Goal: Navigation & Orientation: Find specific page/section

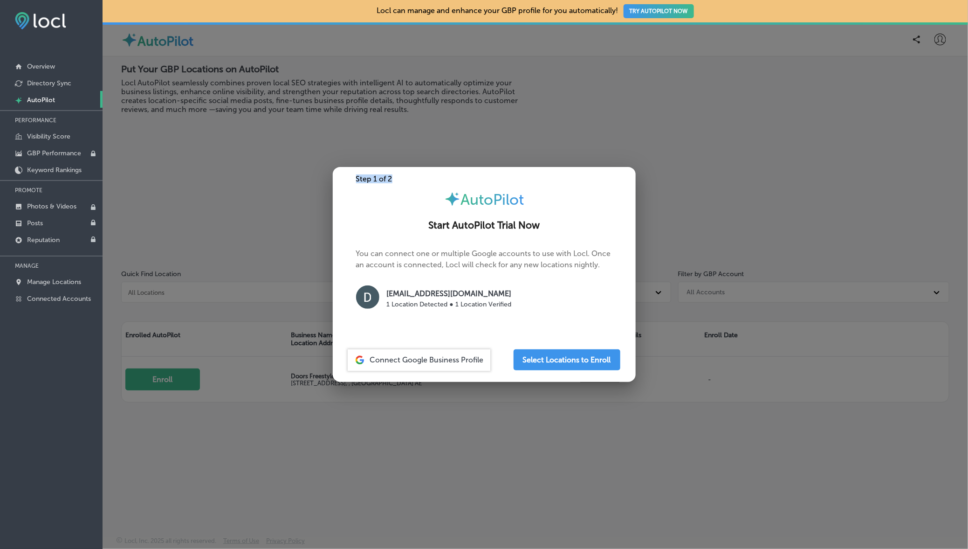
drag, startPoint x: 537, startPoint y: 175, endPoint x: 517, endPoint y: 148, distance: 33.4
click at [518, 148] on div "Step 1 of 2 AutoPilot Start AutoPilot Trial Now You can connect one or multiple…" at bounding box center [484, 274] width 968 height 549
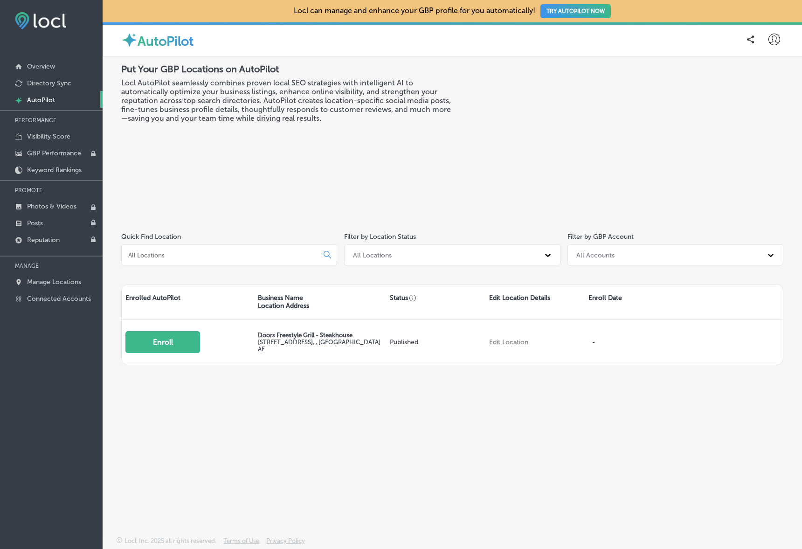
click at [774, 40] on icon at bounding box center [774, 40] width 12 height 12
click at [763, 91] on p "My Teams" at bounding box center [757, 96] width 34 height 11
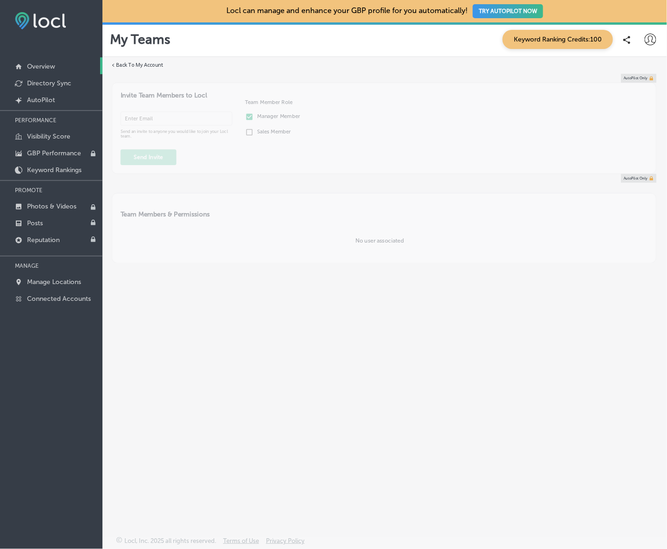
click at [48, 71] on link "Overview" at bounding box center [51, 65] width 103 height 17
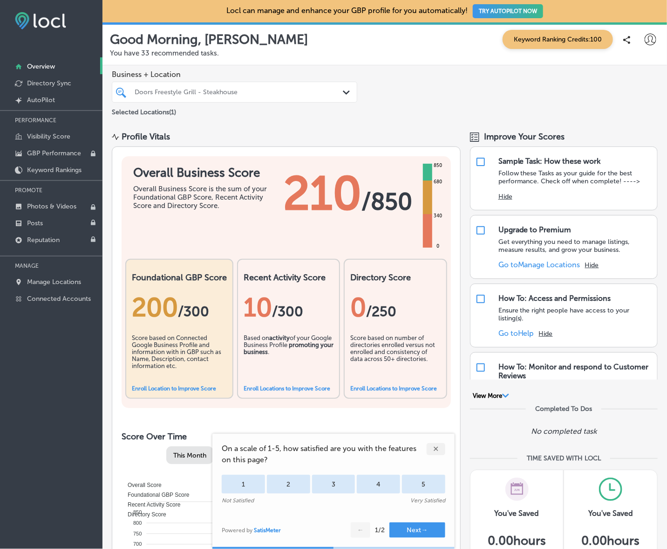
click at [438, 450] on div "✕" at bounding box center [436, 449] width 19 height 12
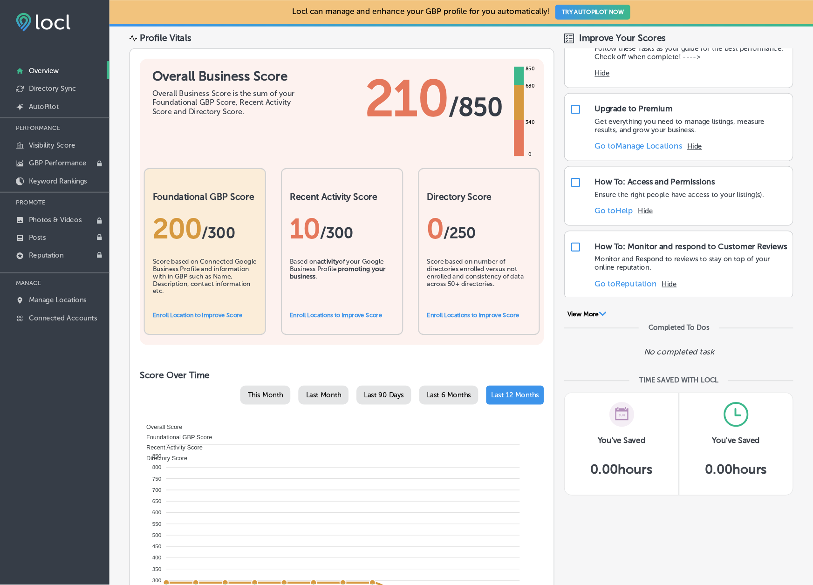
scroll to position [27, 0]
